Goal: Task Accomplishment & Management: Manage account settings

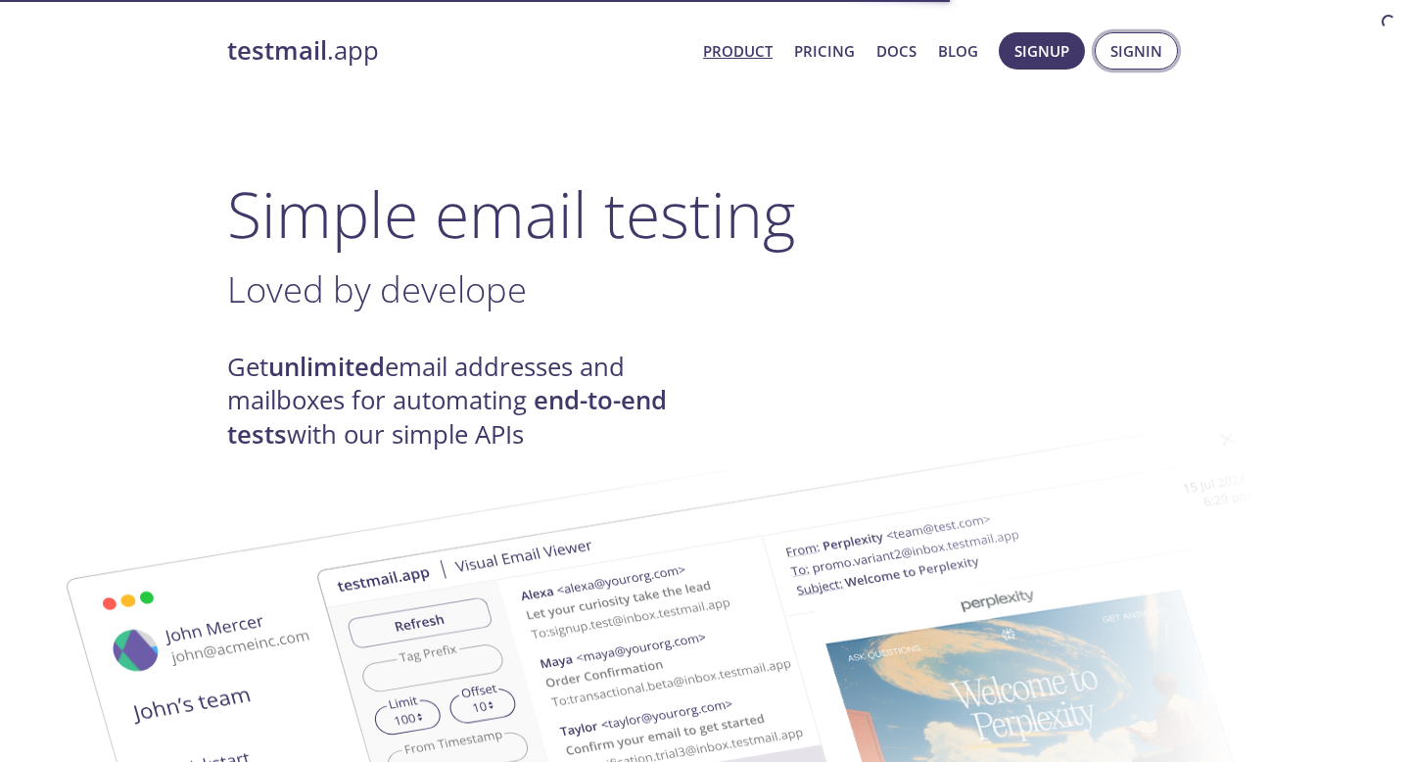
click at [1135, 47] on span "Signin" at bounding box center [1137, 50] width 52 height 25
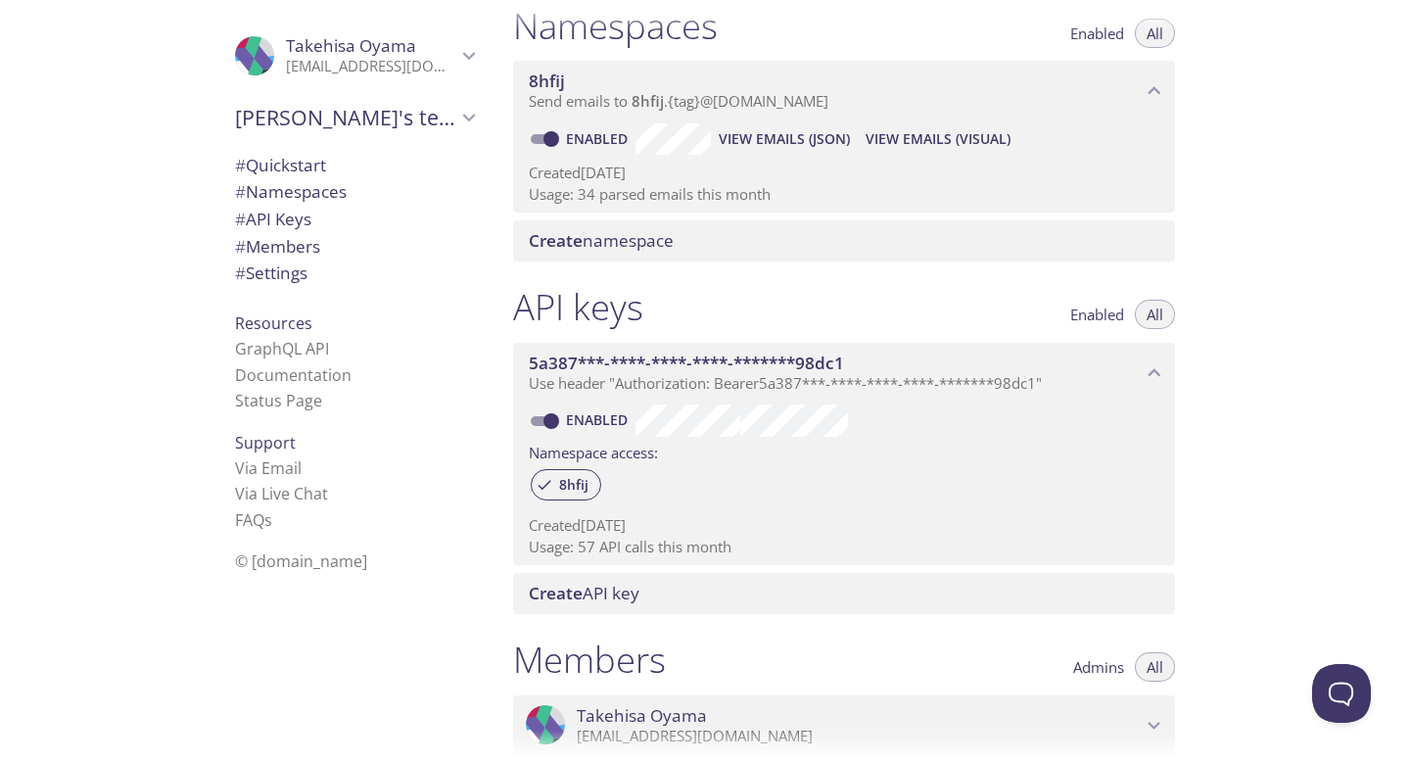
scroll to position [231, 0]
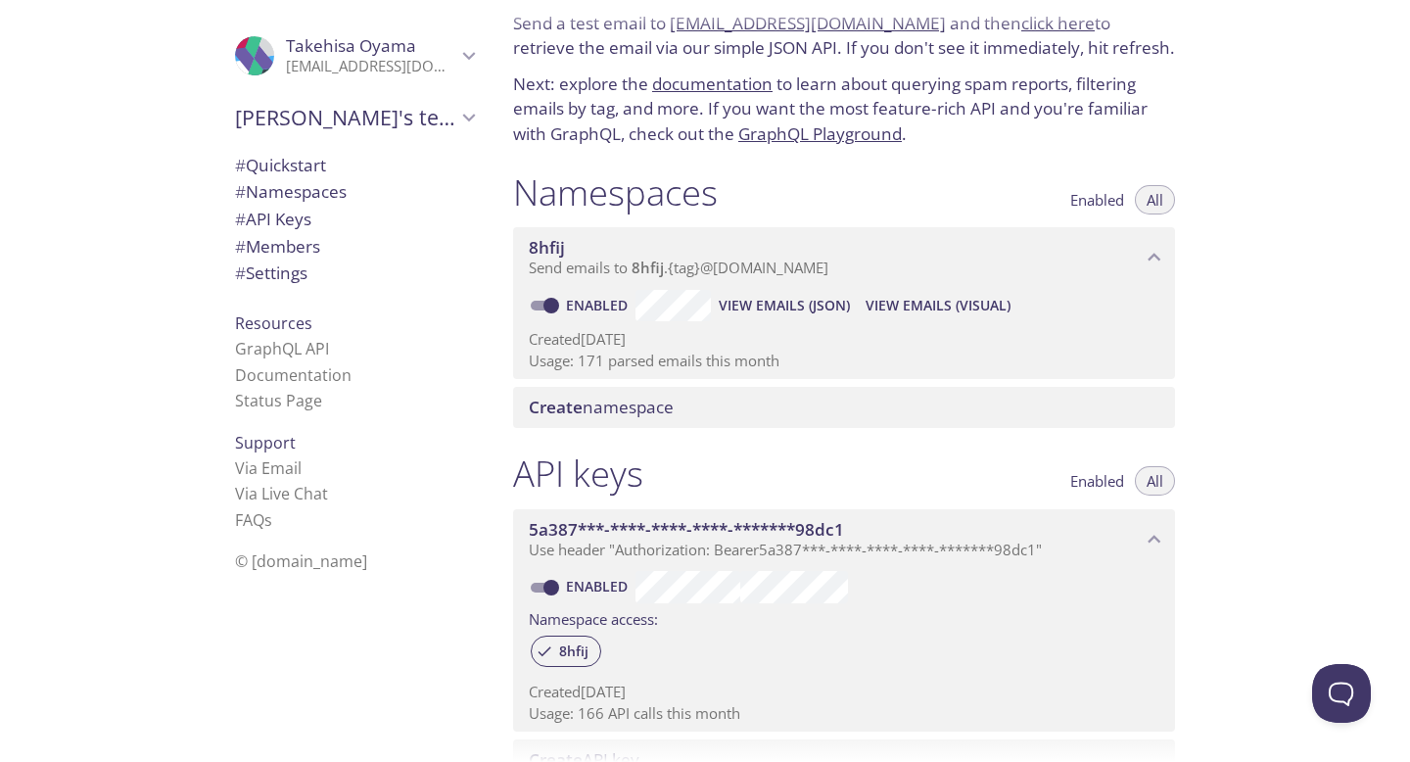
scroll to position [51, 0]
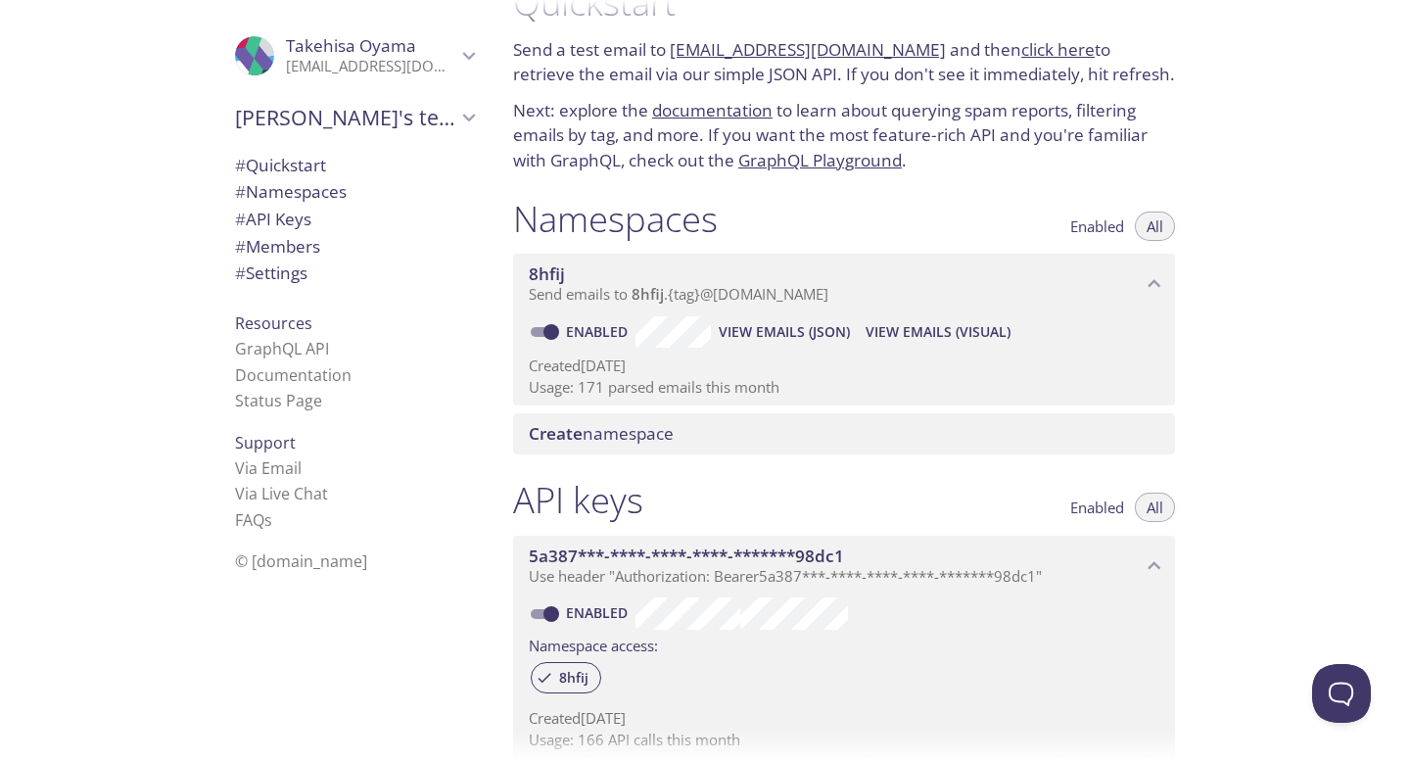
click at [1077, 226] on span "Enabled" at bounding box center [1097, 226] width 54 height 0
click at [1149, 226] on span "All" at bounding box center [1155, 226] width 17 height 0
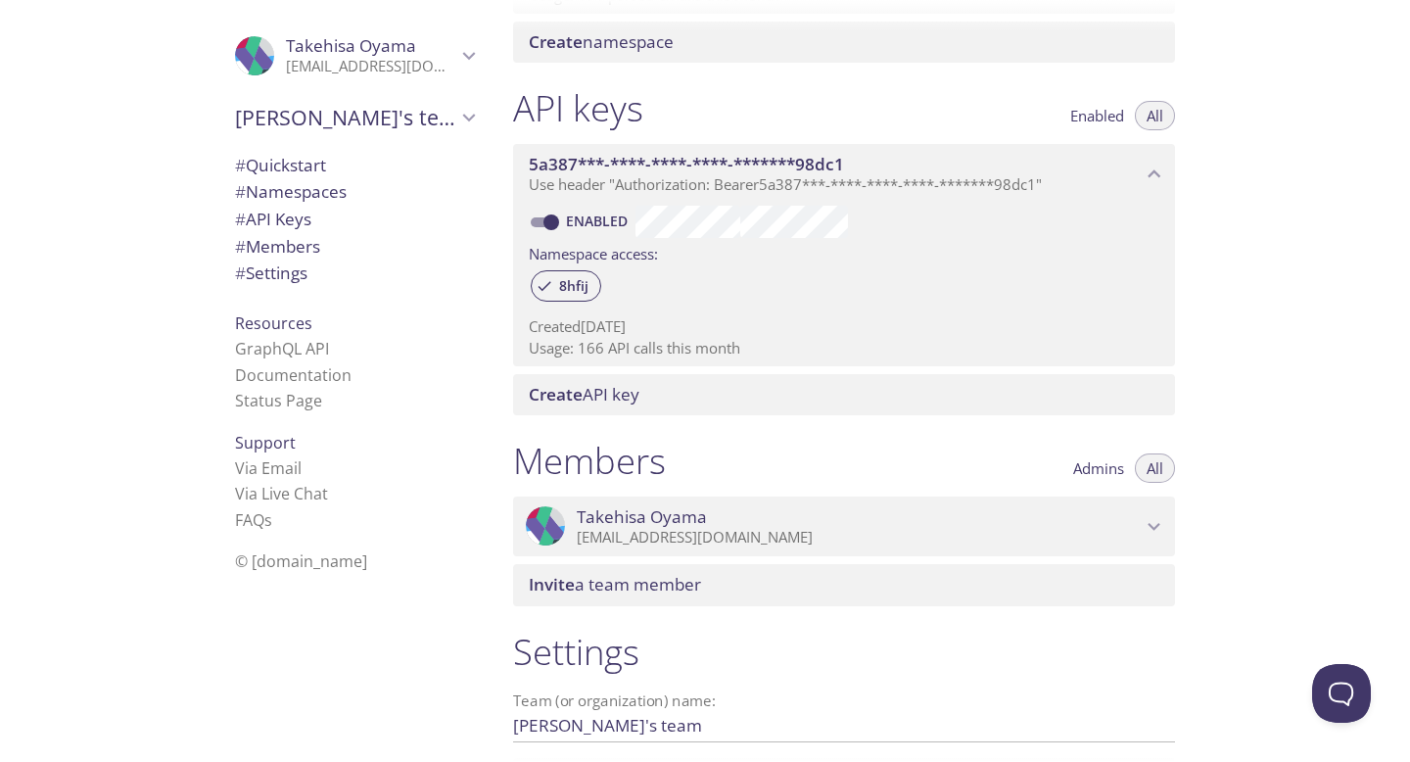
scroll to position [591, 0]
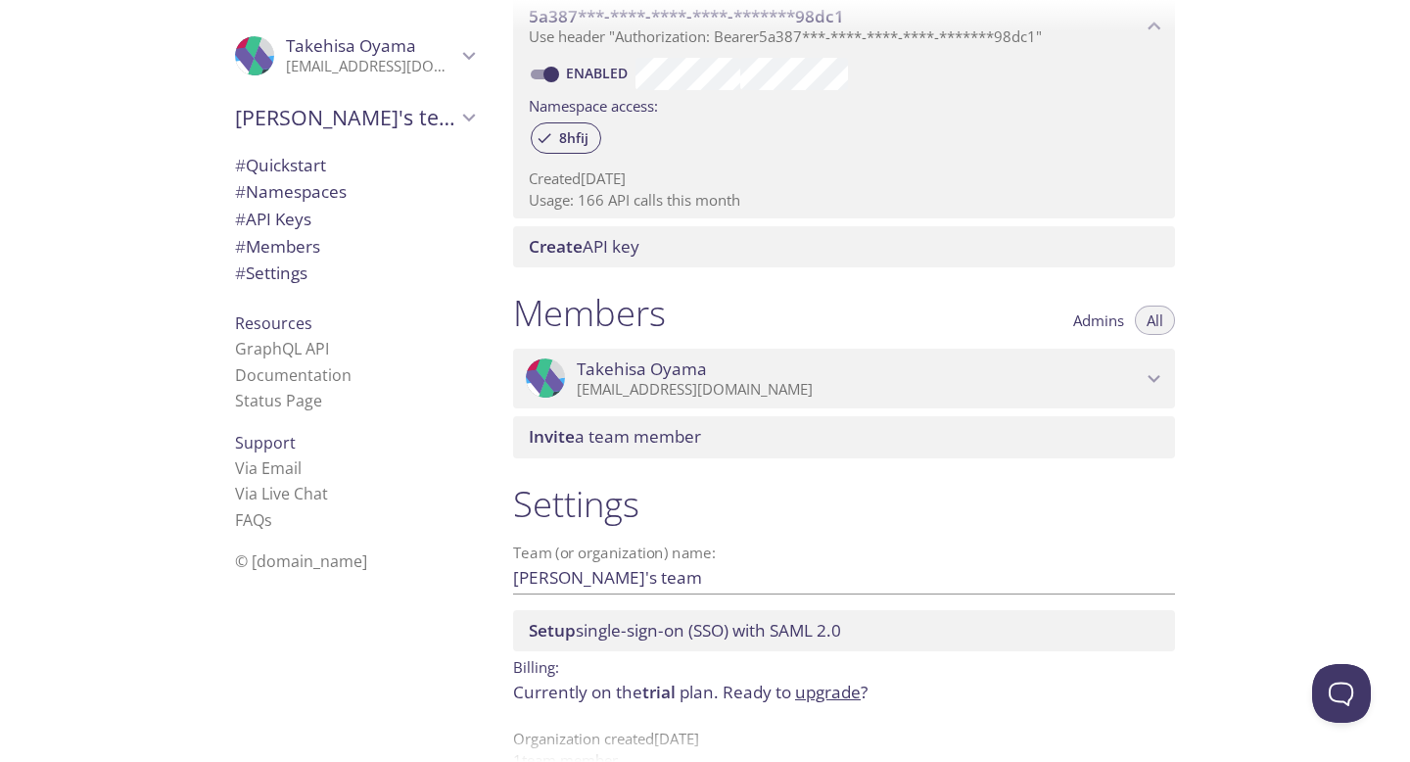
click at [779, 637] on span "Setup single-sign-on (SSO) with SAML 2.0" at bounding box center [685, 630] width 312 height 23
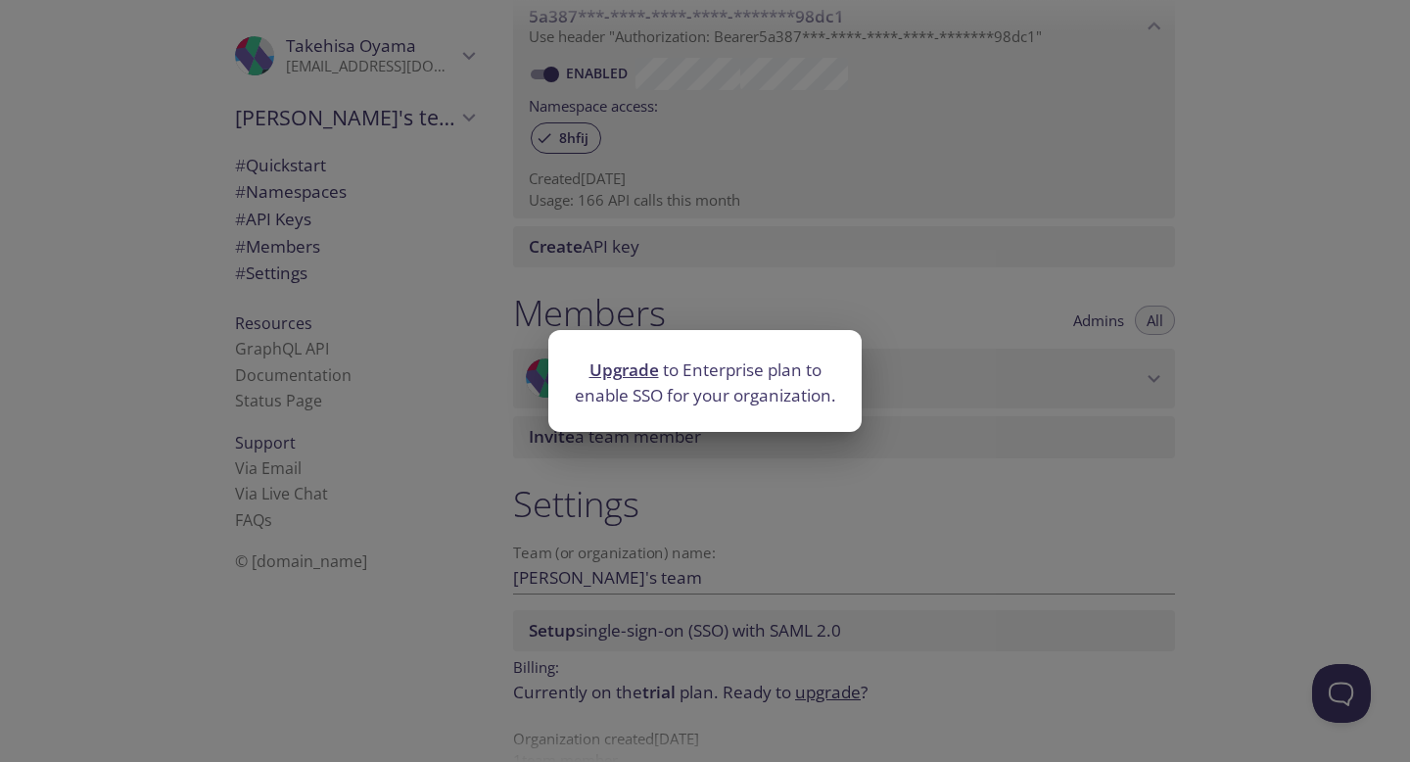
click at [1113, 505] on div "Upgrade to Enterprise plan to enable SSO for your organization." at bounding box center [705, 381] width 1410 height 762
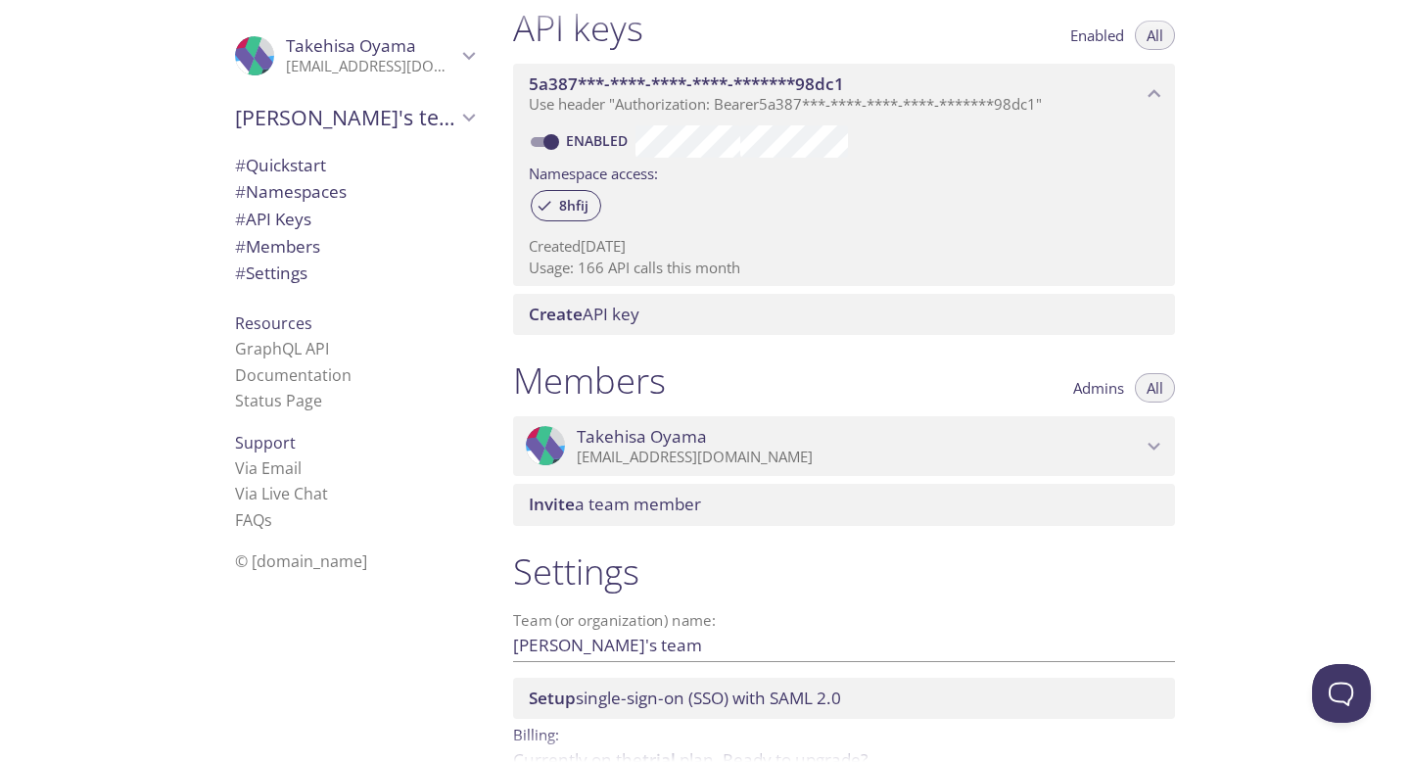
scroll to position [477, 0]
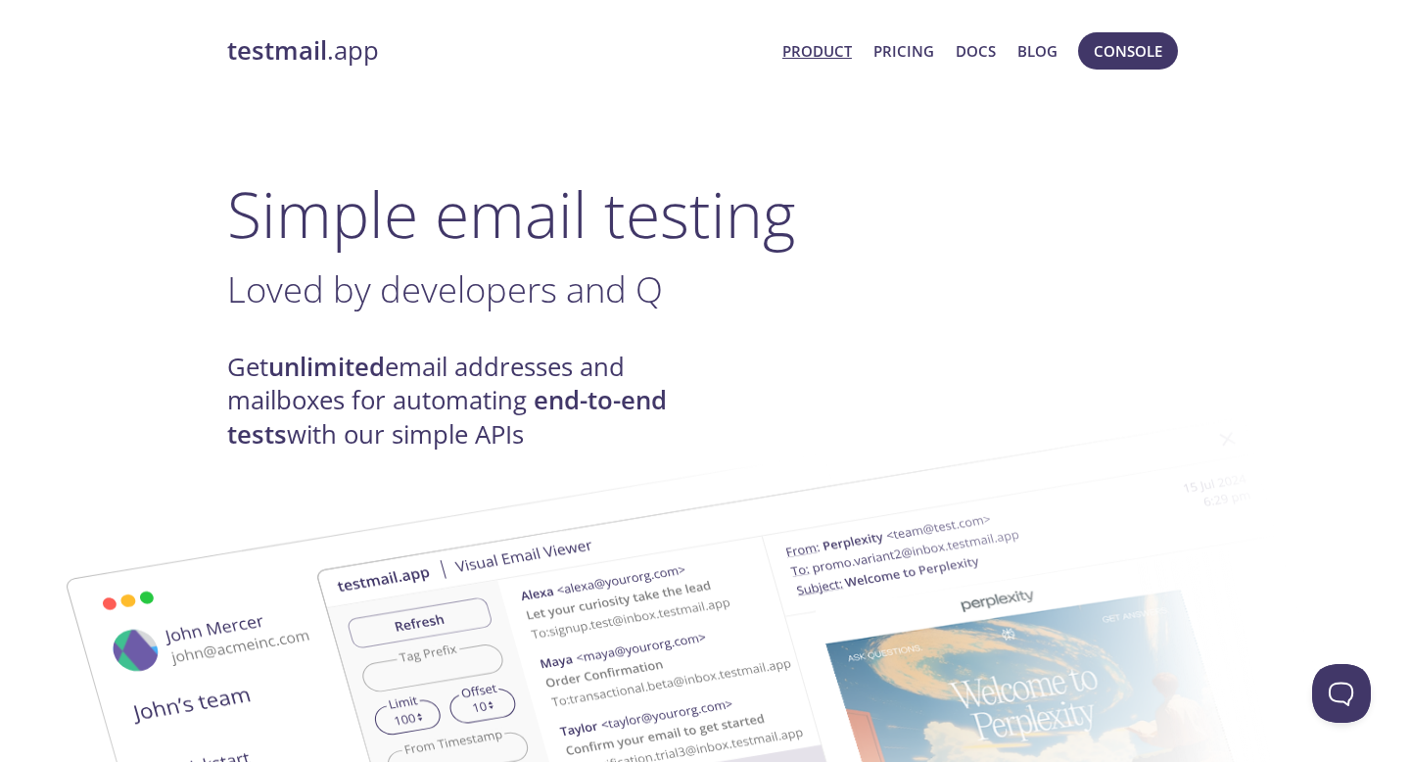
click at [944, 44] on span "Product Pricing Docs Blog" at bounding box center [920, 50] width 297 height 47
click at [918, 47] on link "Pricing" at bounding box center [904, 50] width 61 height 25
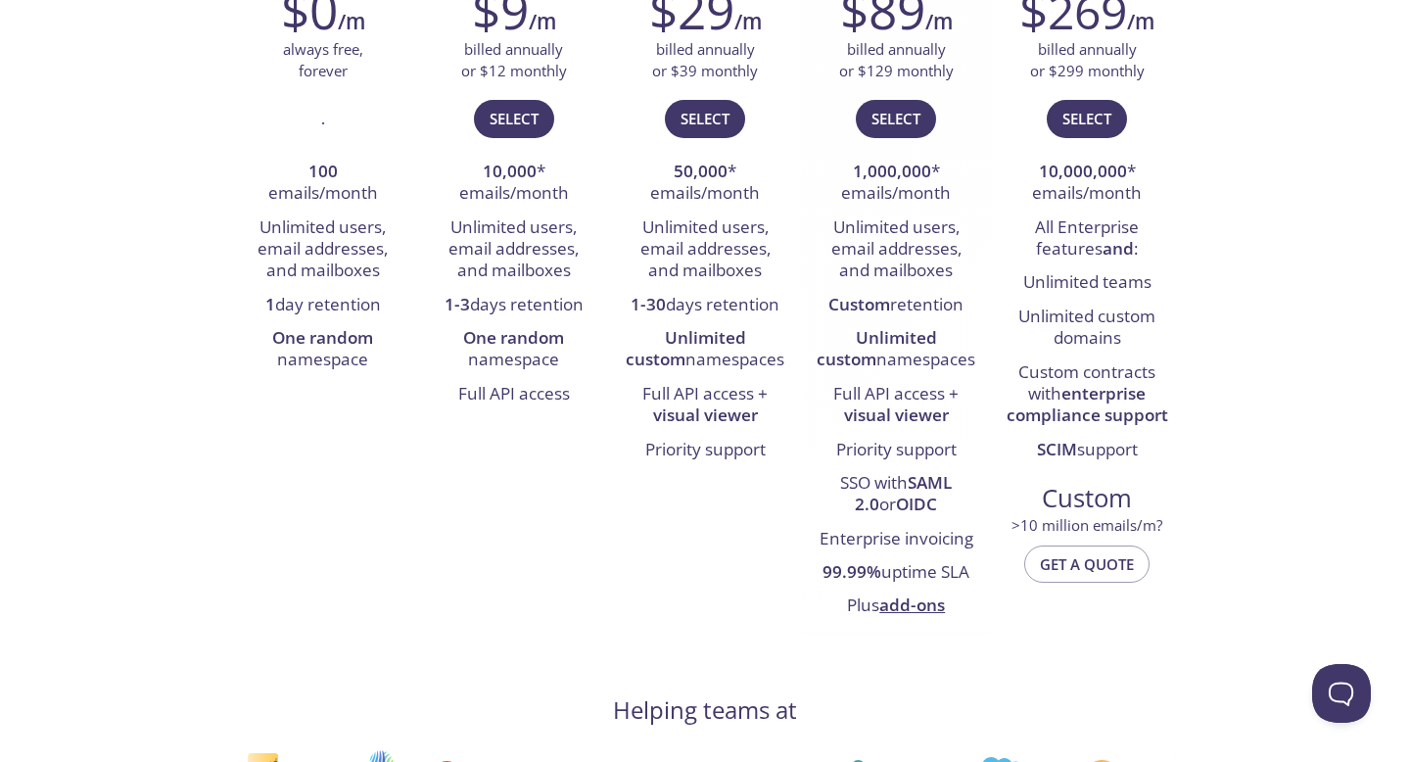
scroll to position [982, 0]
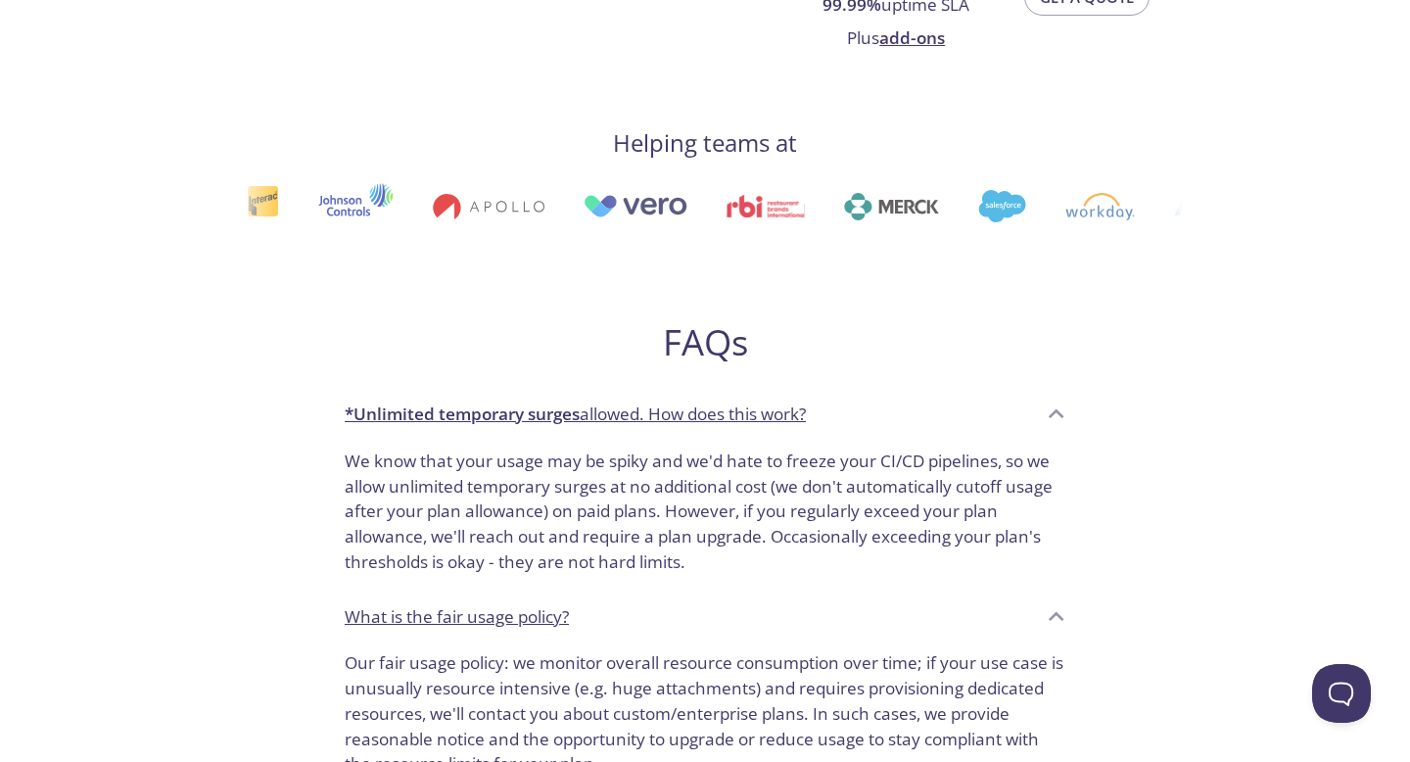
click at [995, 388] on div "*Unlimited temporary surges allowed. How does this work?" at bounding box center [705, 414] width 752 height 53
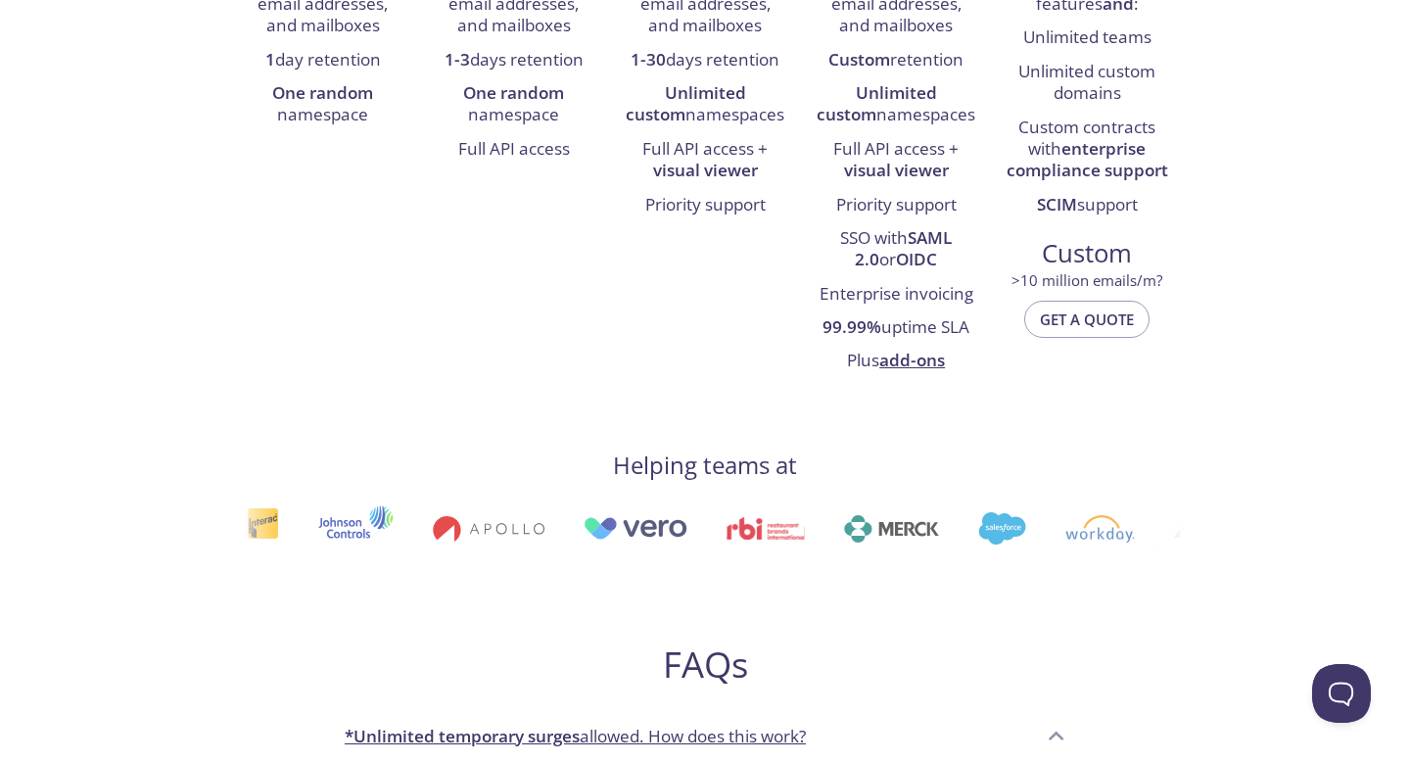
scroll to position [270, 0]
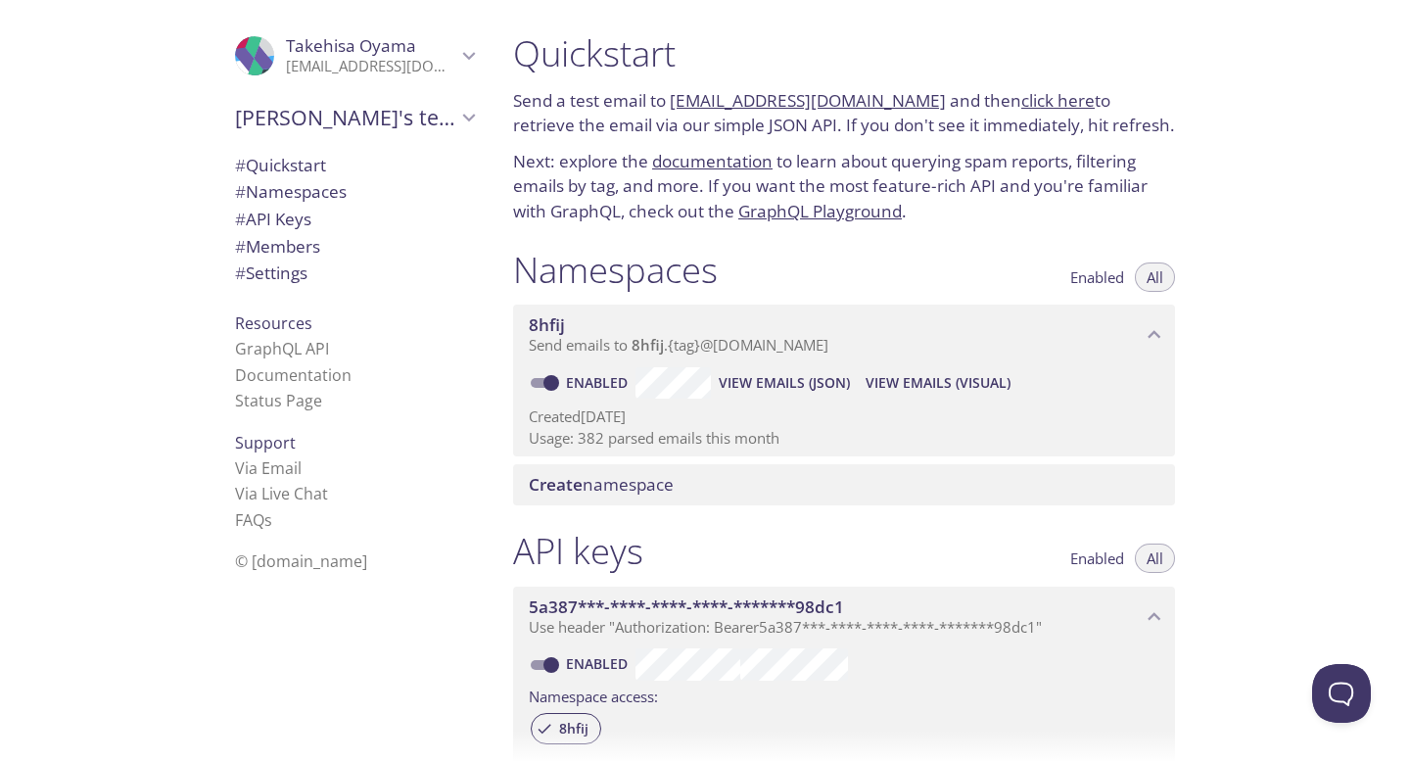
click at [981, 573] on div "API keys Enabled All" at bounding box center [844, 553] width 662 height 49
click at [299, 69] on p "[EMAIL_ADDRESS][DOMAIN_NAME]" at bounding box center [371, 67] width 170 height 20
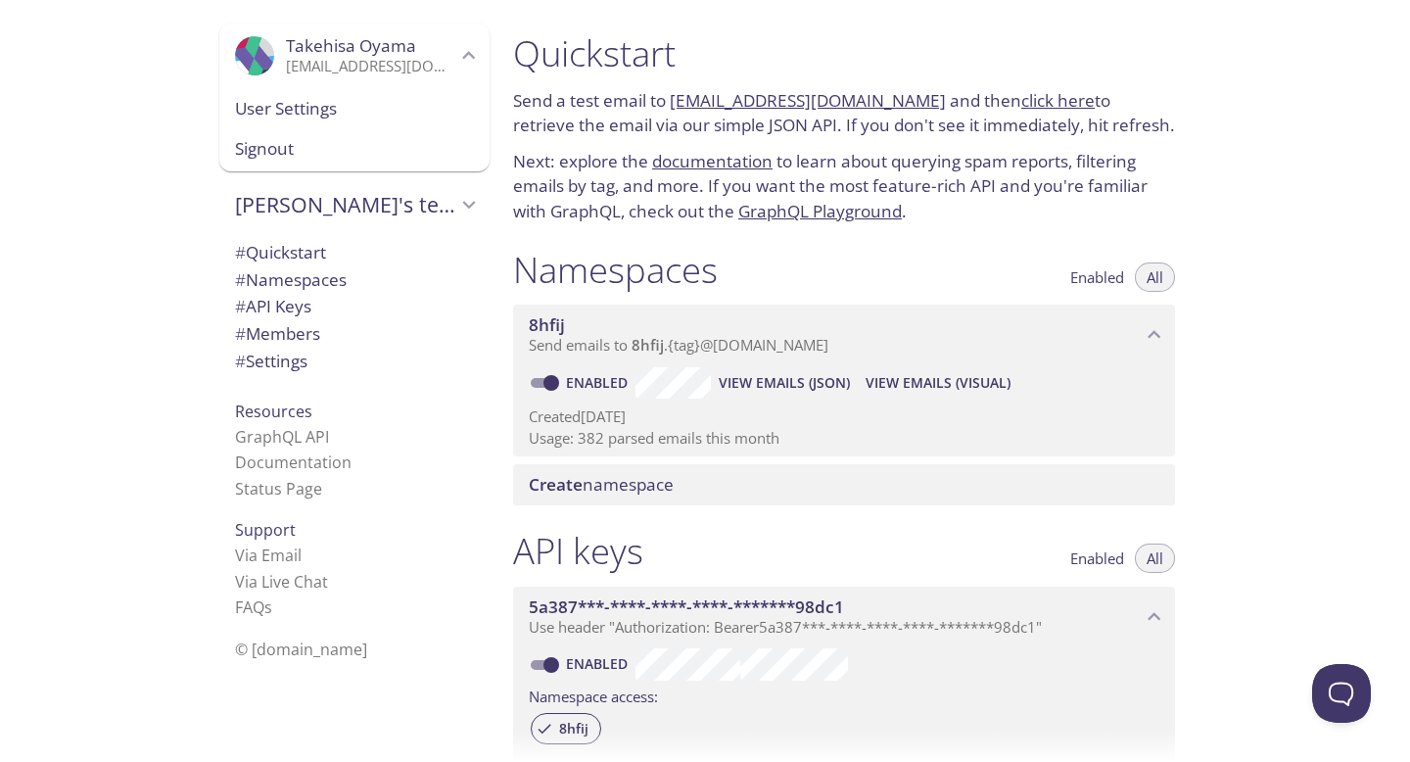
click at [150, 105] on div ".cls-1 { fill: #6d5ca8; } .cls-2 { fill: #3fc191; } .cls-3 { fill: #3b4752; } .…" at bounding box center [249, 381] width 498 height 762
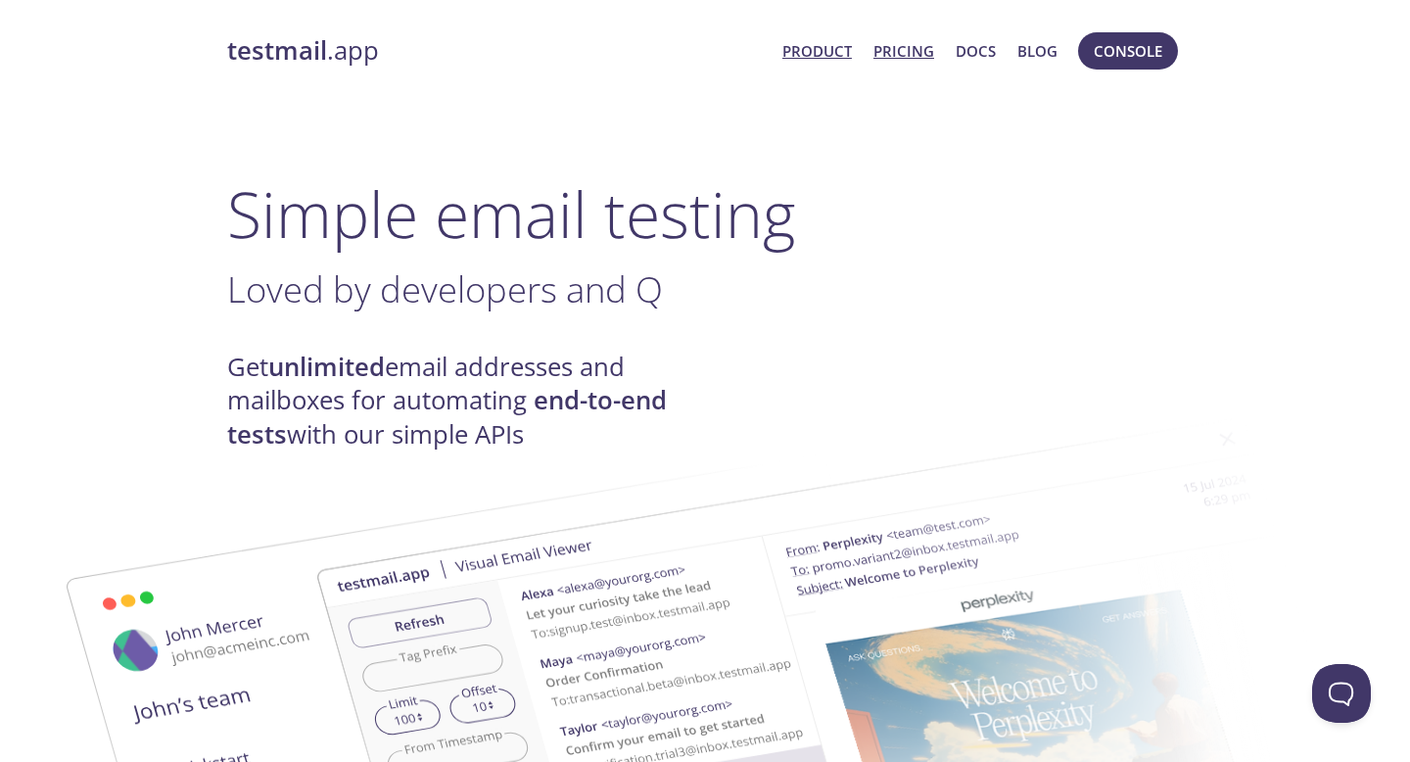
click at [906, 48] on link "Pricing" at bounding box center [904, 50] width 61 height 25
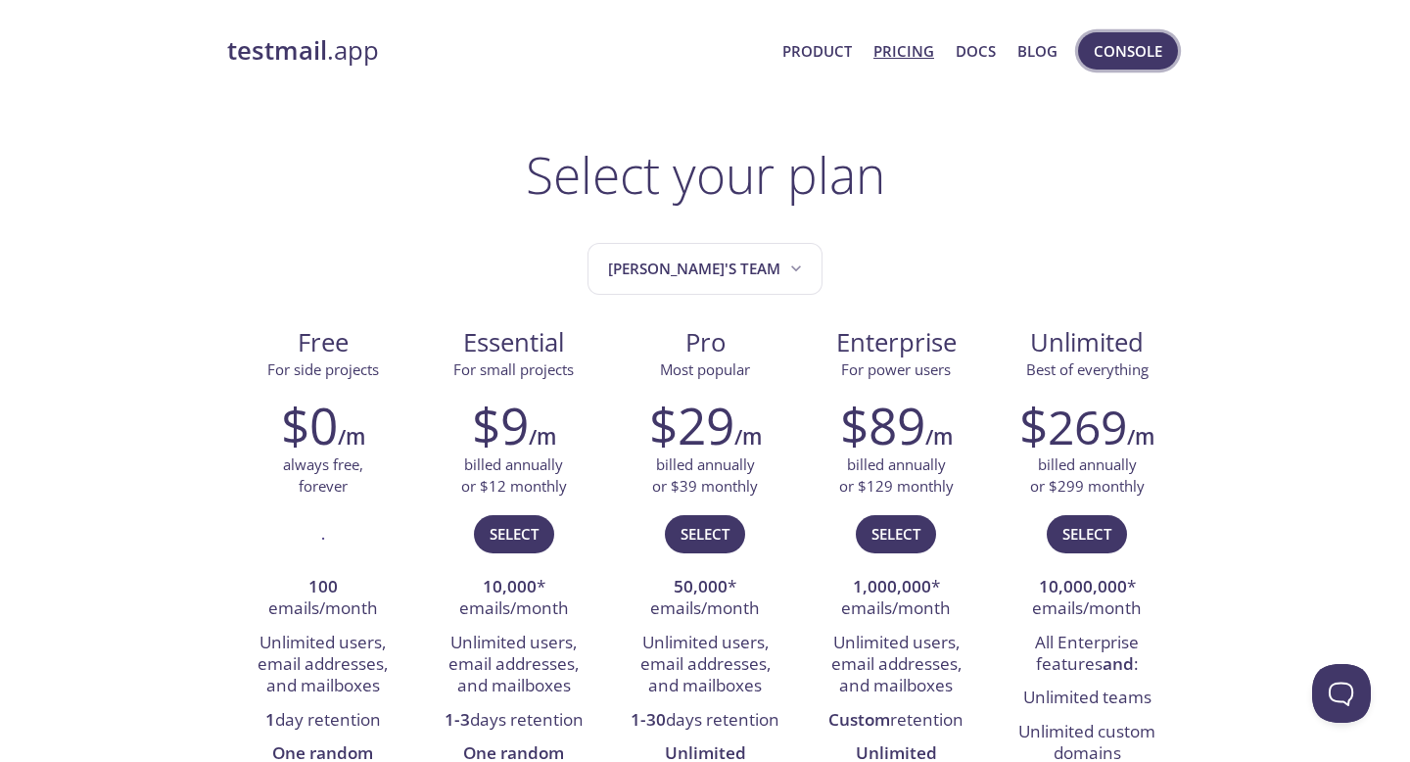
click at [1107, 49] on span "Console" at bounding box center [1128, 50] width 69 height 25
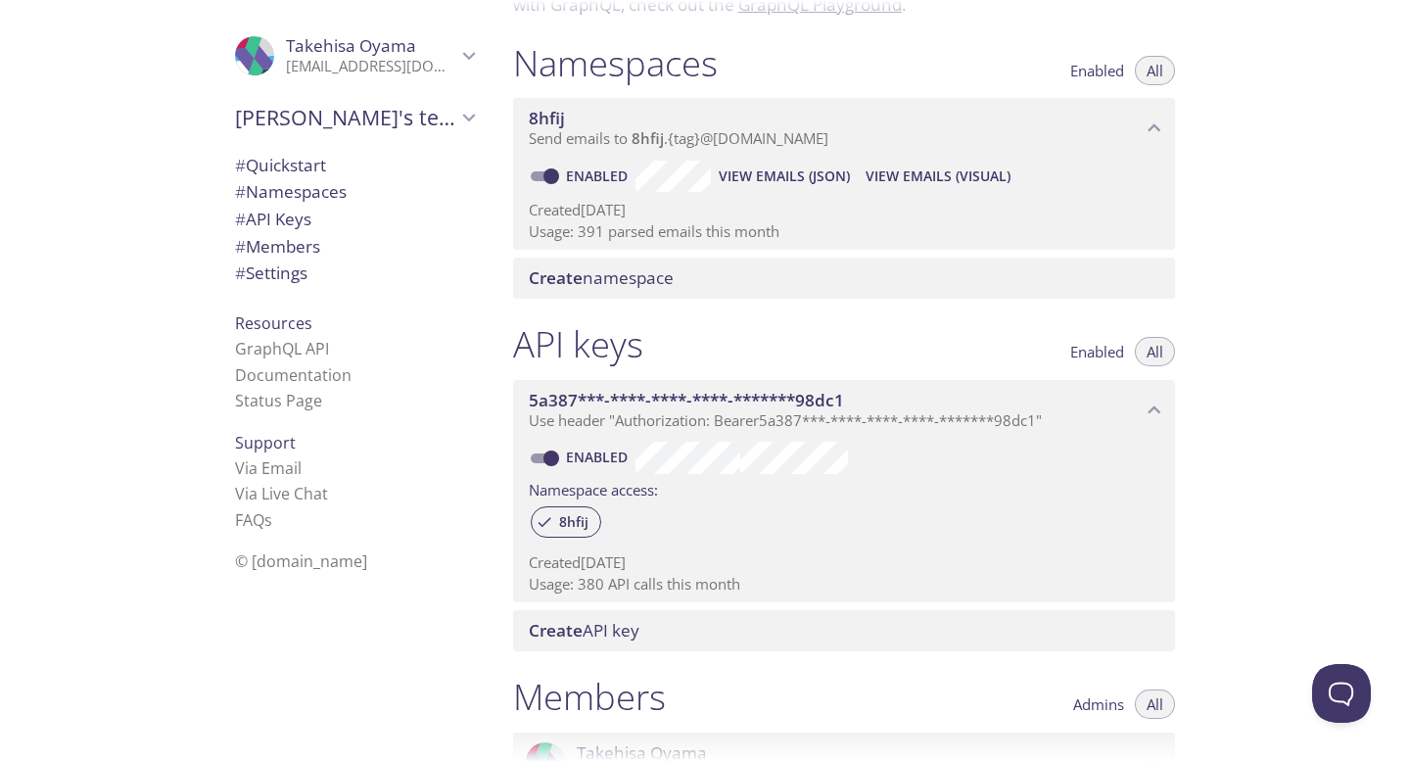
scroll to position [491, 0]
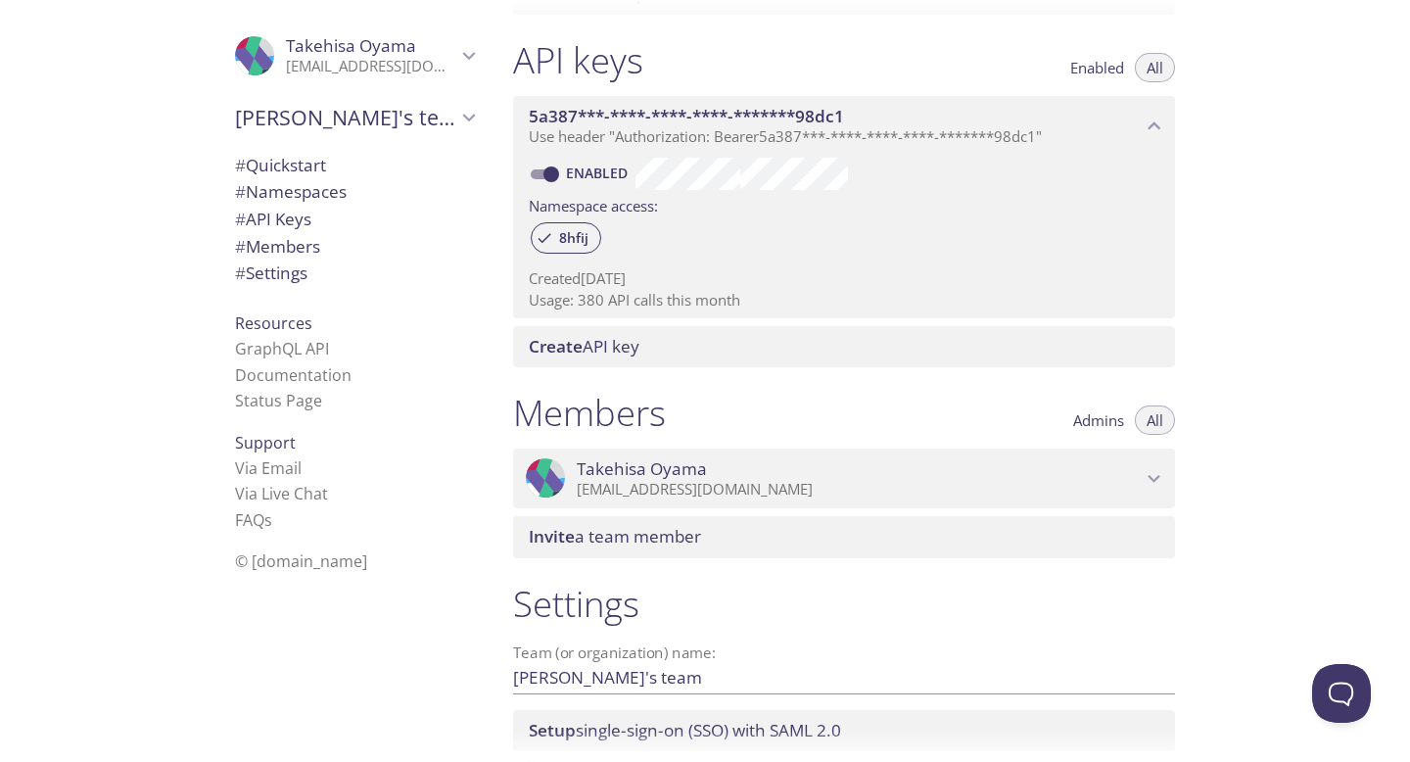
click at [688, 544] on span "Invite a team member" at bounding box center [615, 536] width 172 height 23
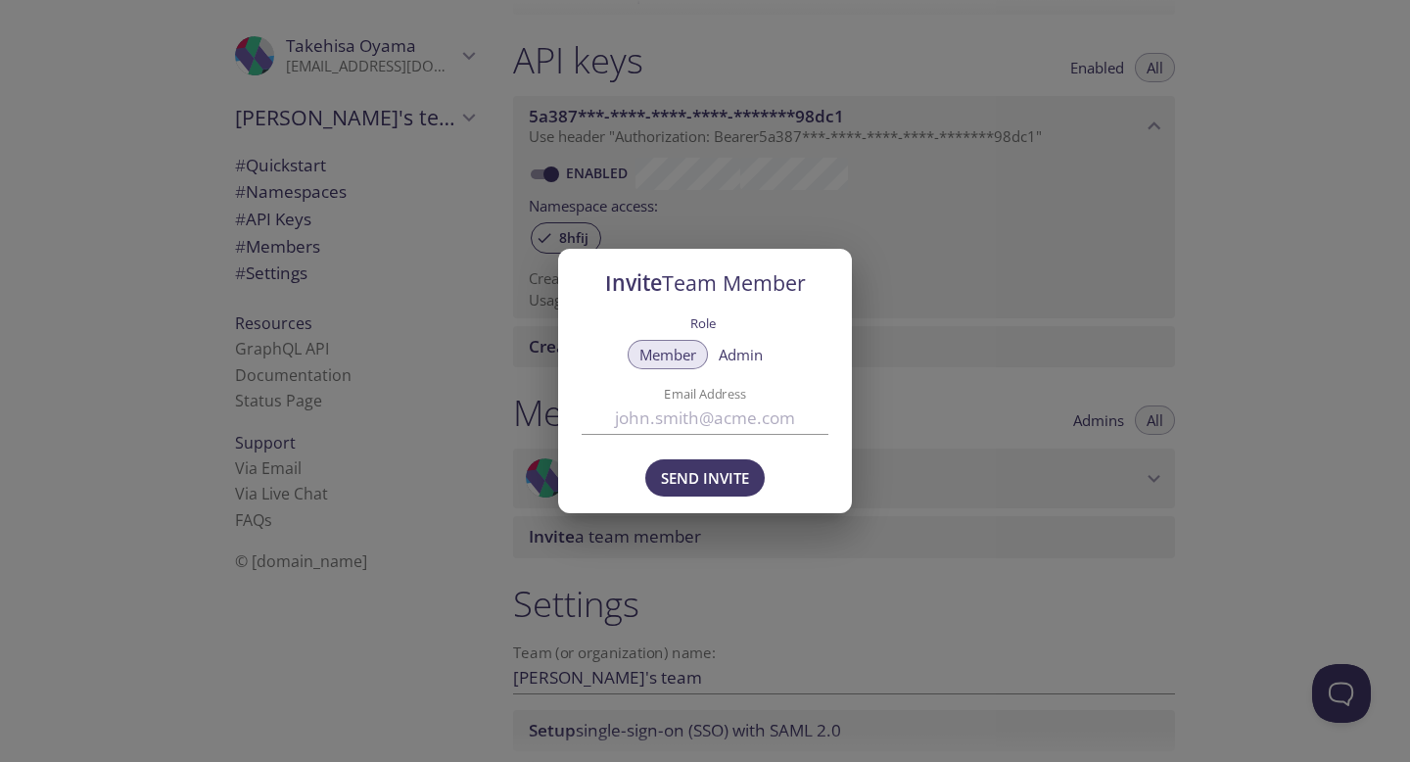
click at [738, 355] on span "Admin" at bounding box center [741, 355] width 44 height 0
click at [687, 412] on input "Email Address" at bounding box center [705, 418] width 247 height 32
type input "s"
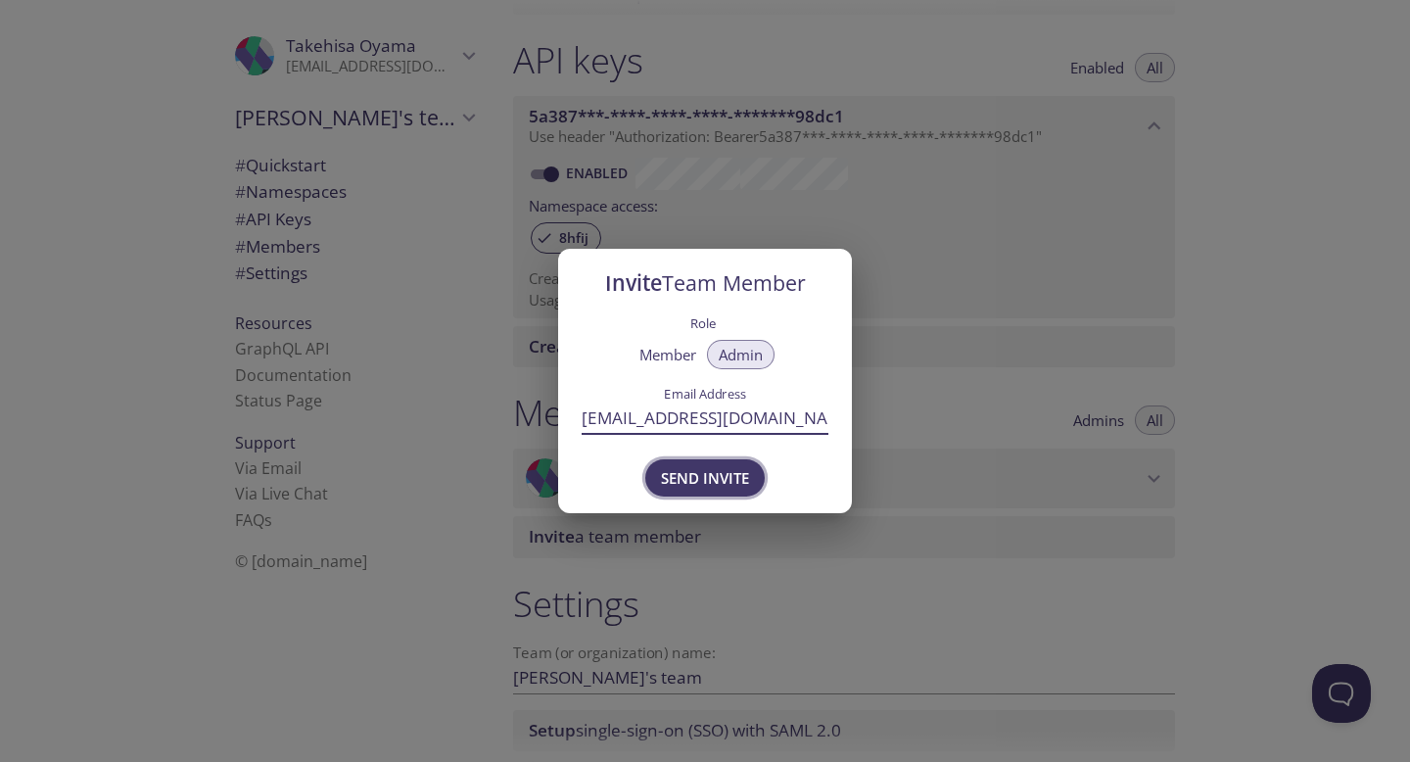
type input "[EMAIL_ADDRESS][DOMAIN_NAME]"
click at [694, 481] on span "Send Invite" at bounding box center [705, 477] width 88 height 25
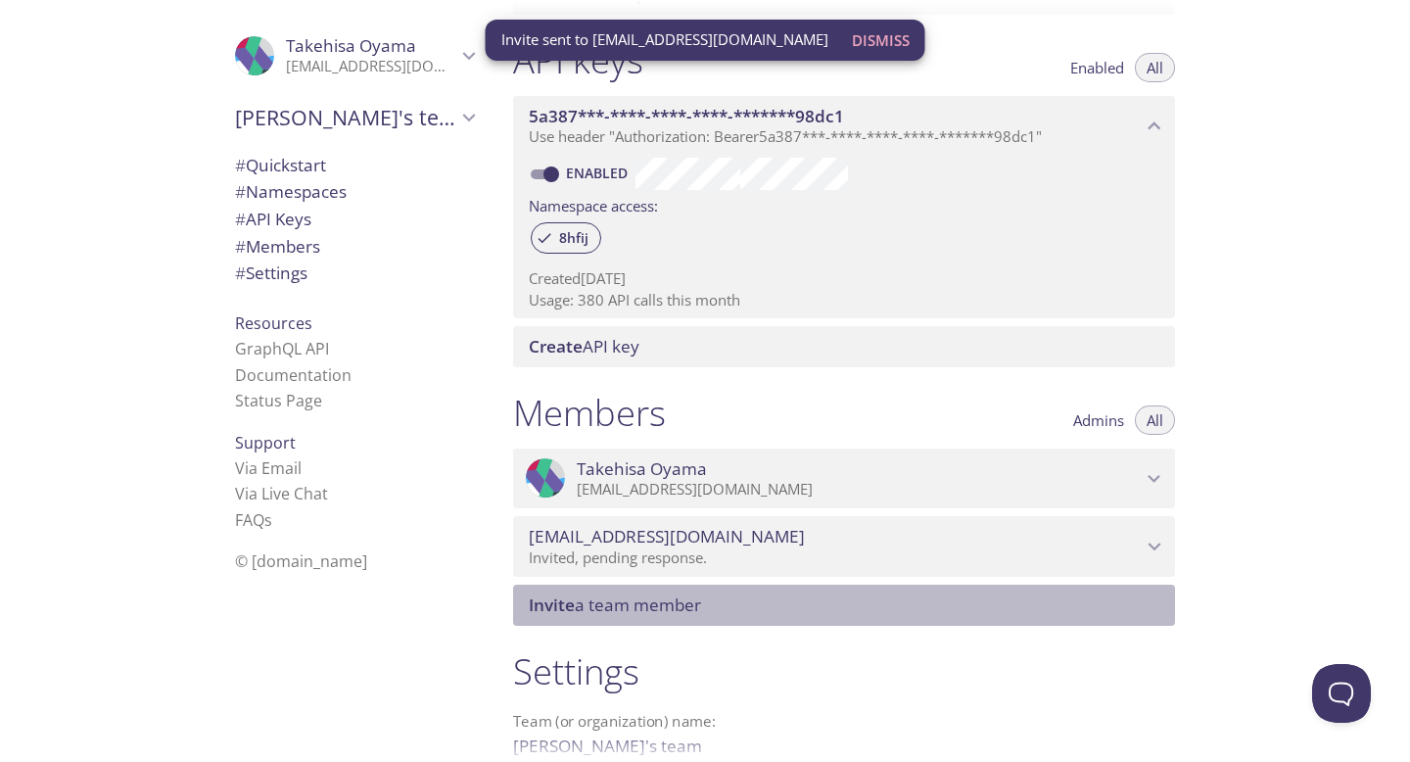
click at [825, 606] on span "Invite a team member" at bounding box center [848, 605] width 639 height 22
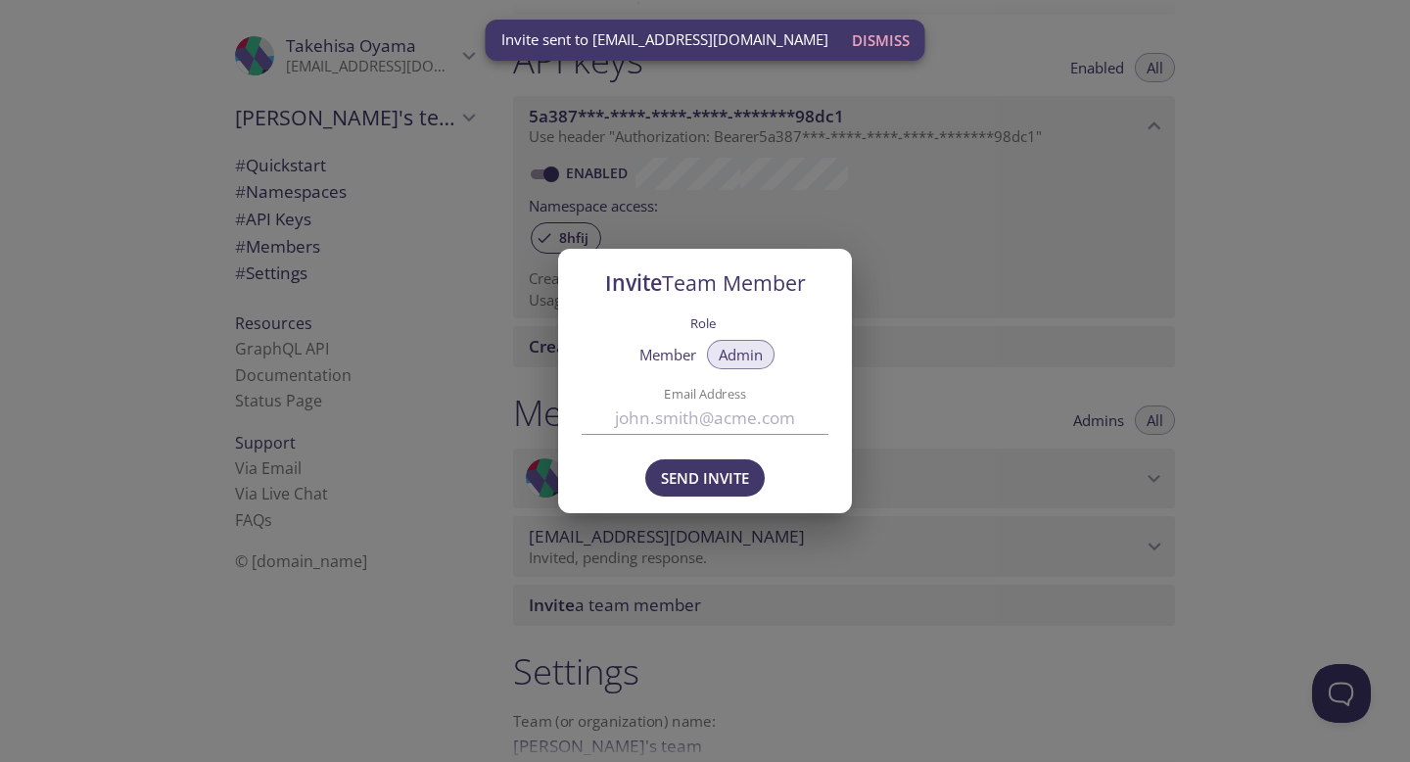
click at [700, 413] on input "Email Address" at bounding box center [705, 418] width 247 height 32
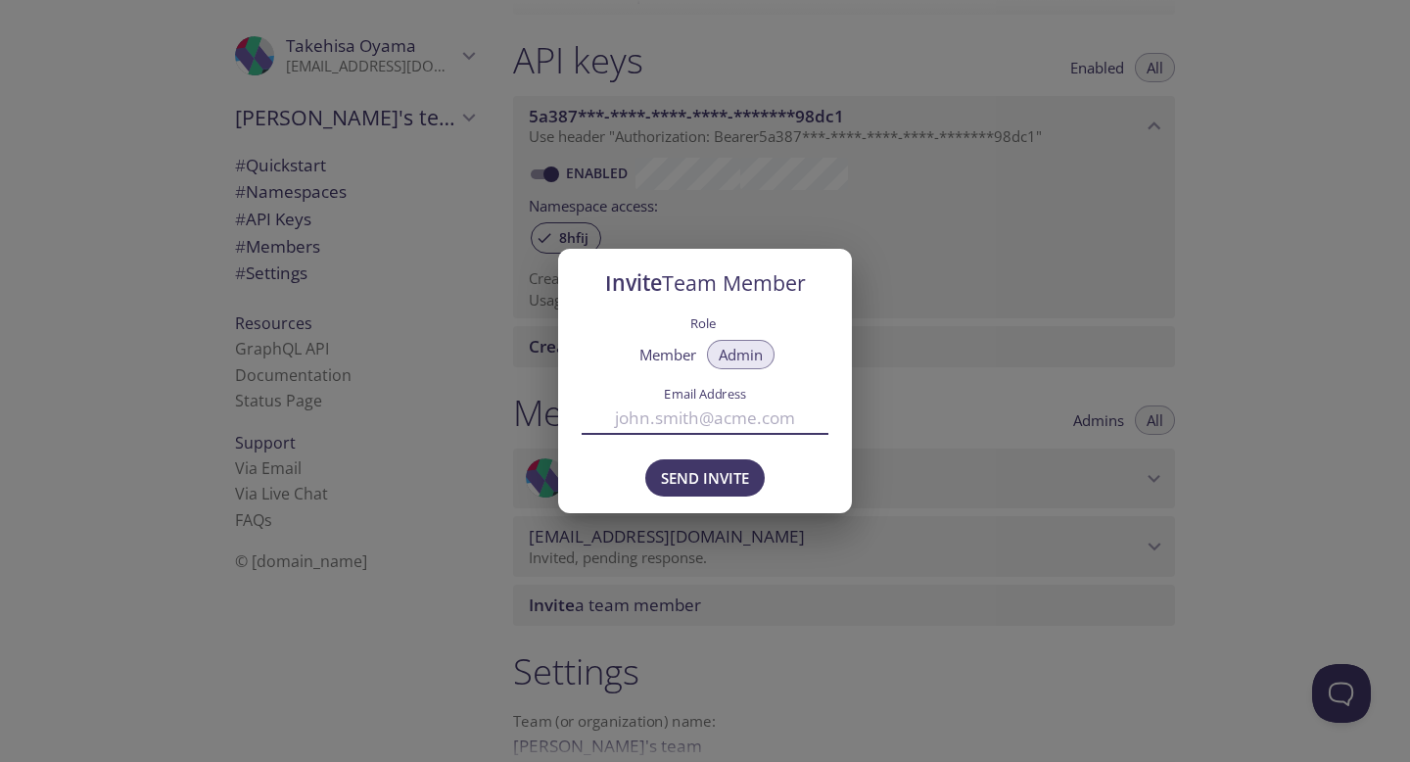
paste input "[EMAIL_ADDRESS][DOMAIN_NAME]"
type input "[EMAIL_ADDRESS][DOMAIN_NAME]"
click at [708, 472] on span "Send Invite" at bounding box center [705, 477] width 88 height 25
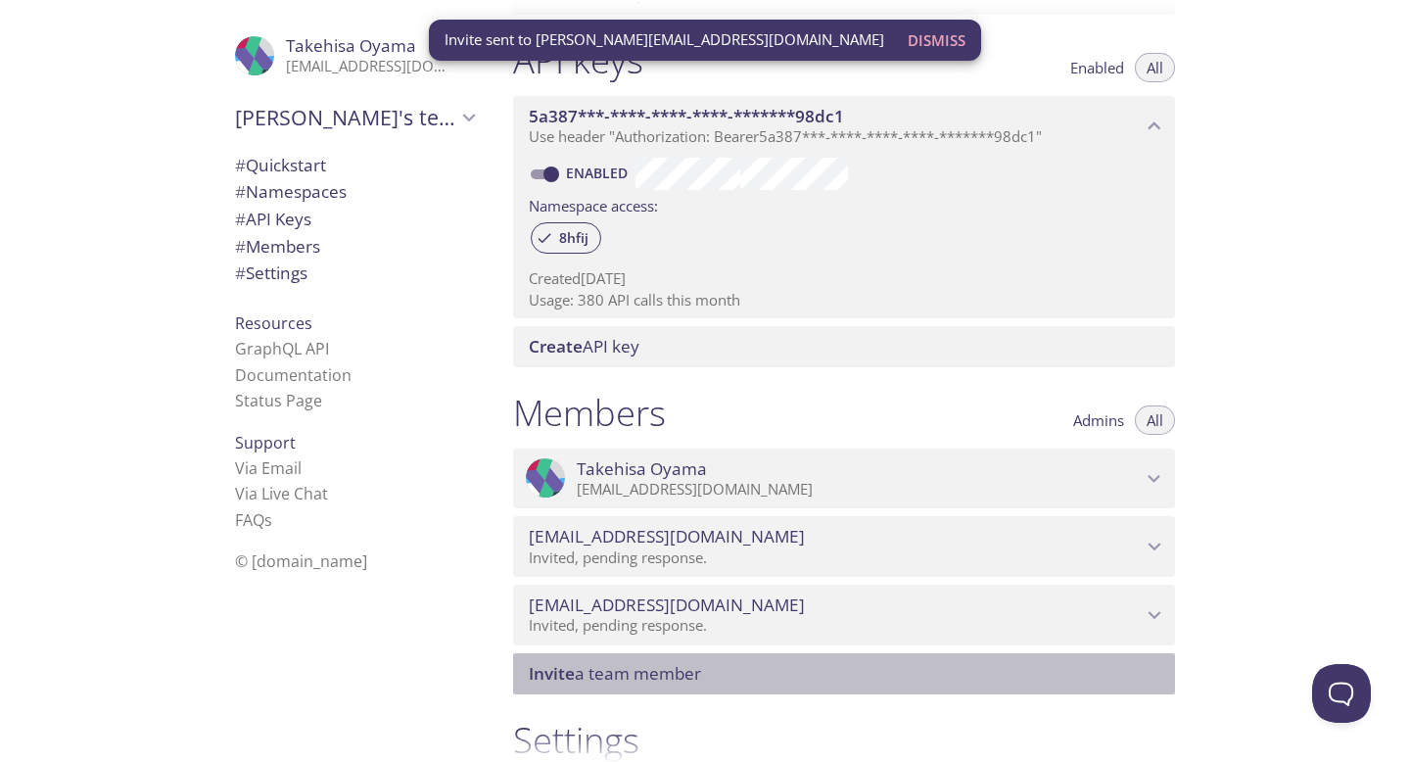
scroll to position [0, 0]
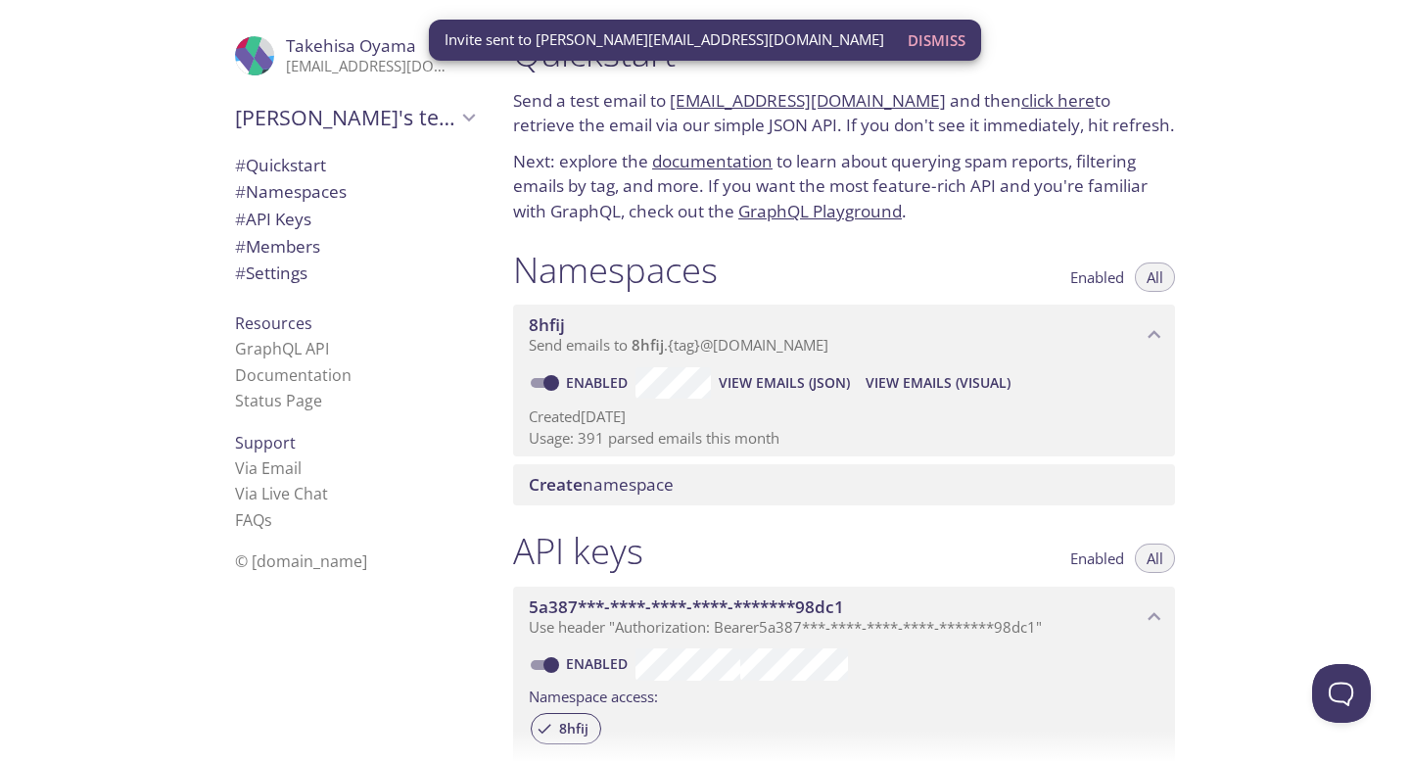
click at [1021, 96] on link "click here" at bounding box center [1057, 100] width 73 height 23
